Goal: Find specific page/section

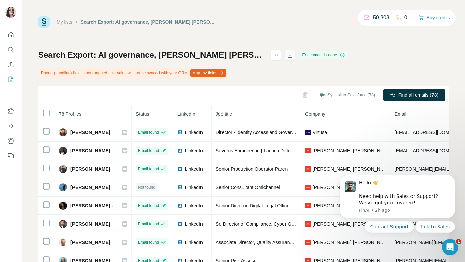
click at [293, 53] on icon "button" at bounding box center [290, 54] width 7 height 7
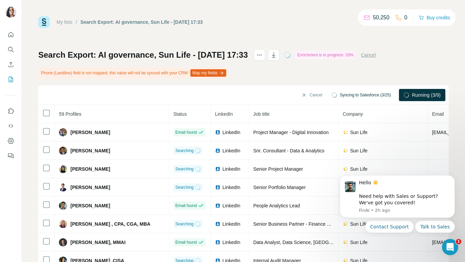
click at [295, 28] on div "My lists / Search Export: AI governance, Sun Life - 25/09/2025 17:33 50,250 0 B…" at bounding box center [243, 149] width 411 height 267
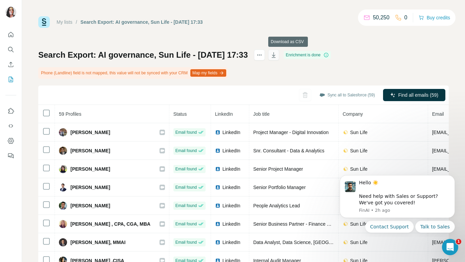
click at [275, 56] on icon "button" at bounding box center [273, 56] width 3 height 2
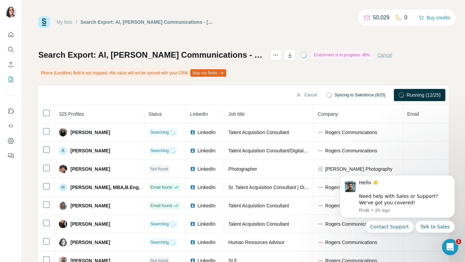
click at [180, 33] on div "My lists / Search Export: AI, [PERSON_NAME] Communications - [DATE] 17:35 50,02…" at bounding box center [243, 149] width 411 height 267
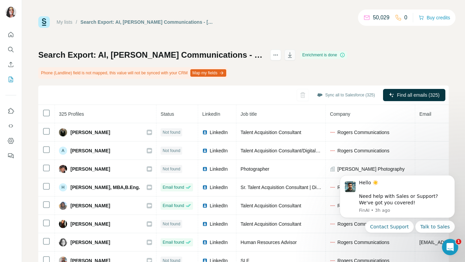
click at [293, 54] on icon "button" at bounding box center [290, 54] width 7 height 7
